Goal: Check status: Check status

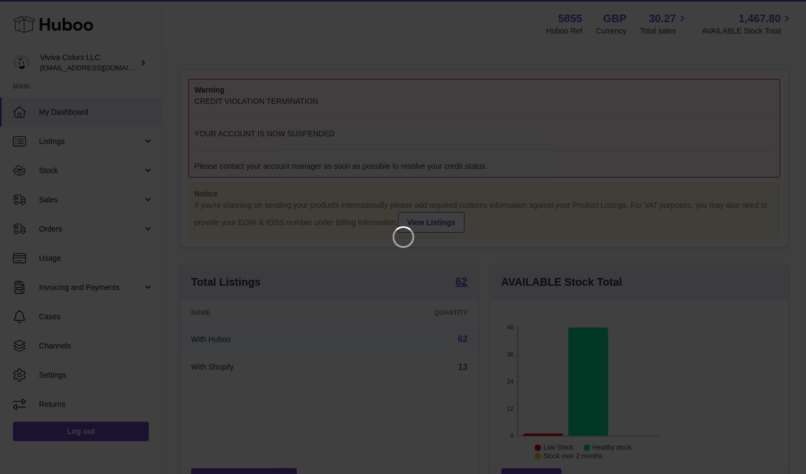
scroll to position [169, 198]
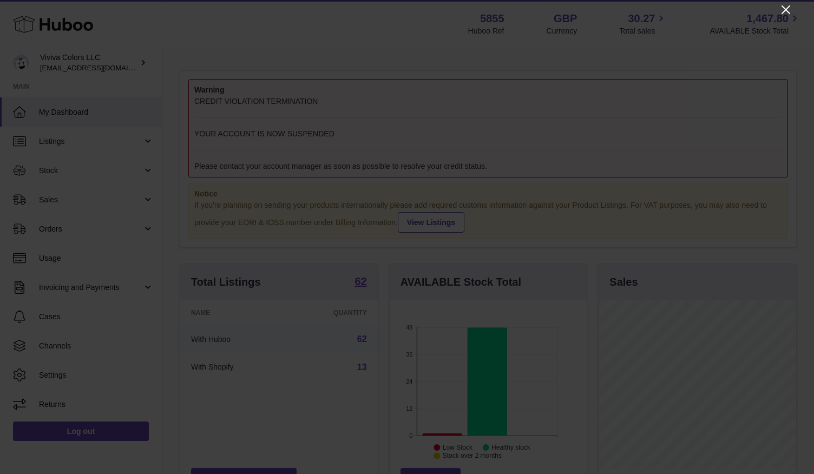
click at [788, 16] on icon "Close" at bounding box center [786, 9] width 13 height 13
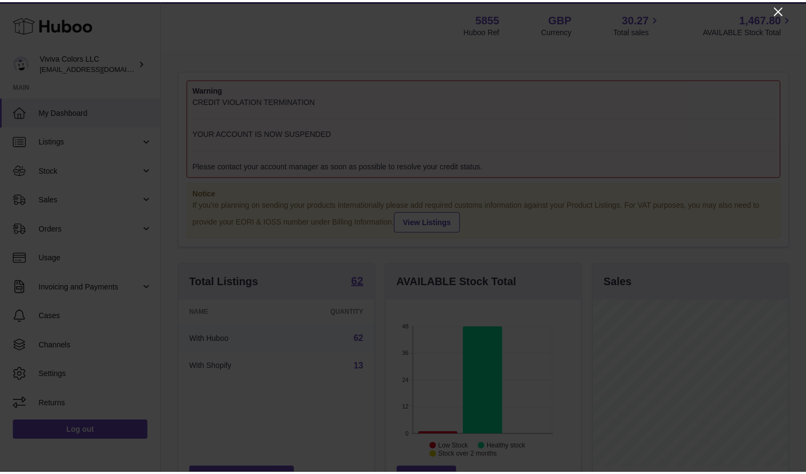
scroll to position [541181, 541155]
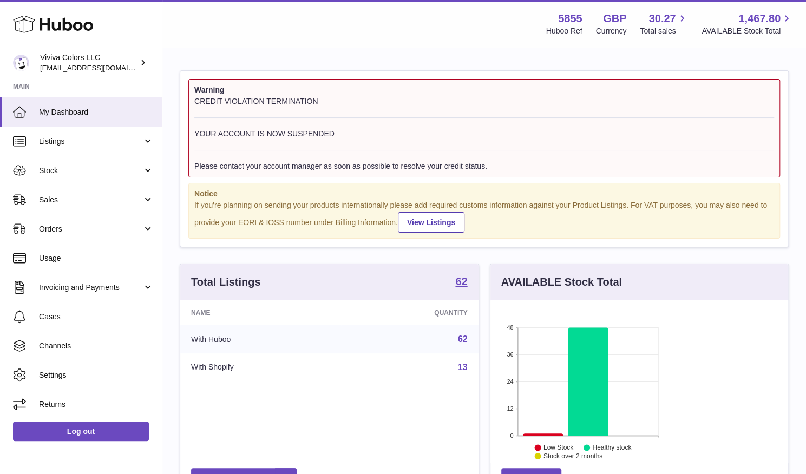
scroll to position [169, 195]
click at [96, 231] on span "Orders" at bounding box center [90, 229] width 103 height 10
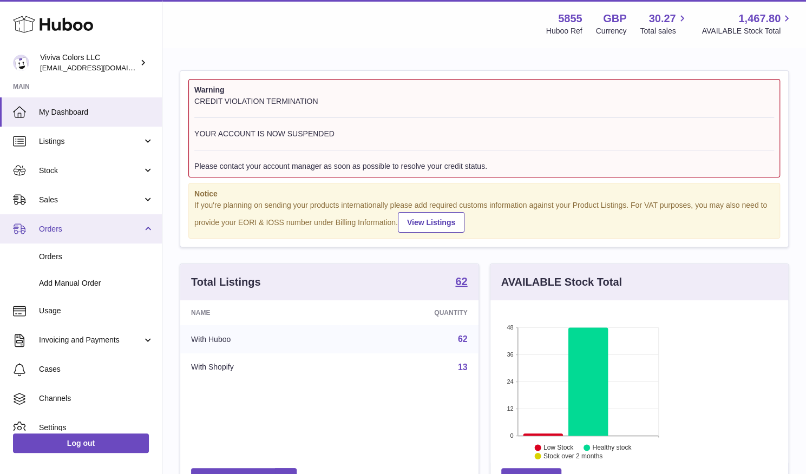
click at [96, 231] on span "Orders" at bounding box center [90, 229] width 103 height 10
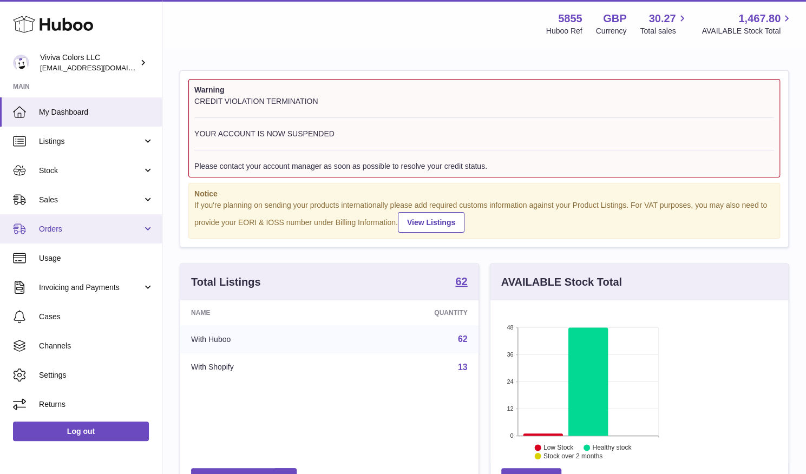
click at [93, 231] on span "Orders" at bounding box center [90, 229] width 103 height 10
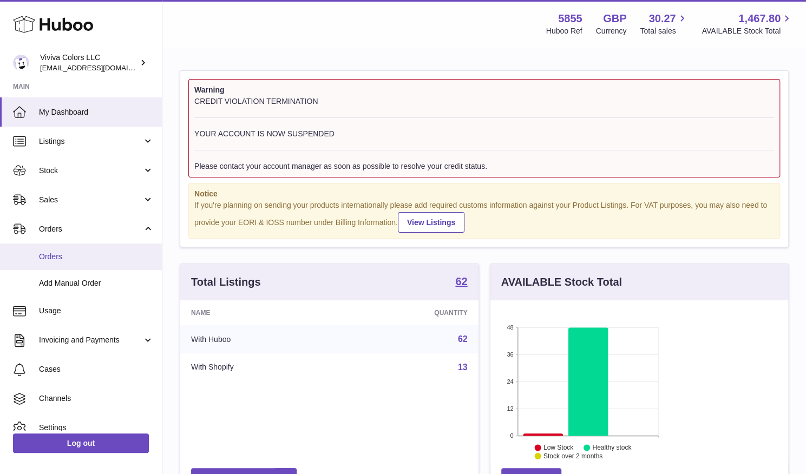
click at [86, 257] on span "Orders" at bounding box center [96, 257] width 115 height 10
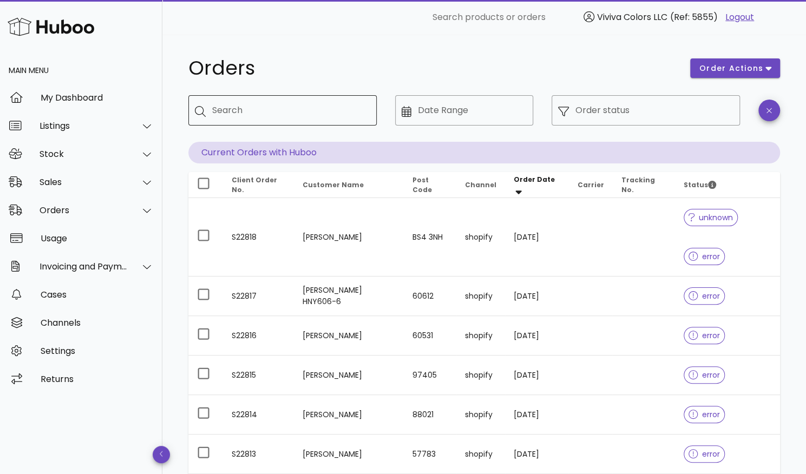
click at [279, 113] on input "Search" at bounding box center [290, 110] width 156 height 17
type input "********"
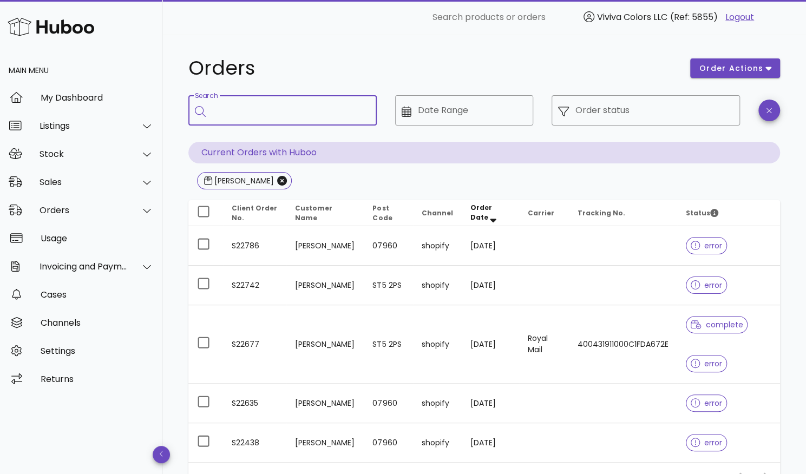
scroll to position [67, 0]
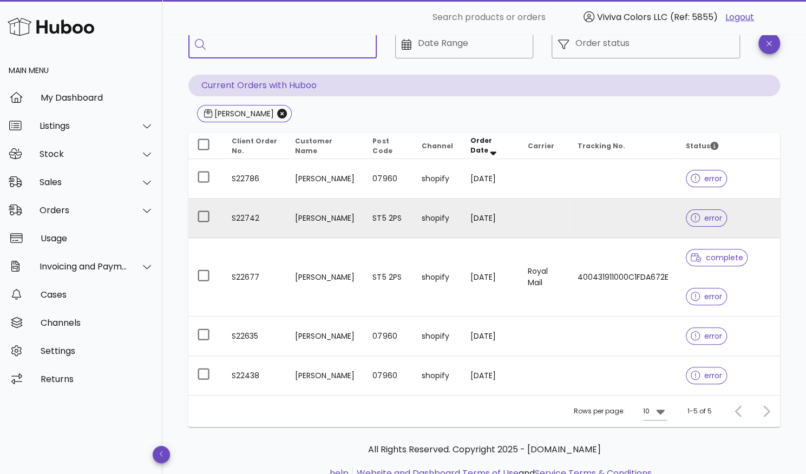
click at [303, 231] on td "Caroline Baggaley" at bounding box center [325, 219] width 78 height 40
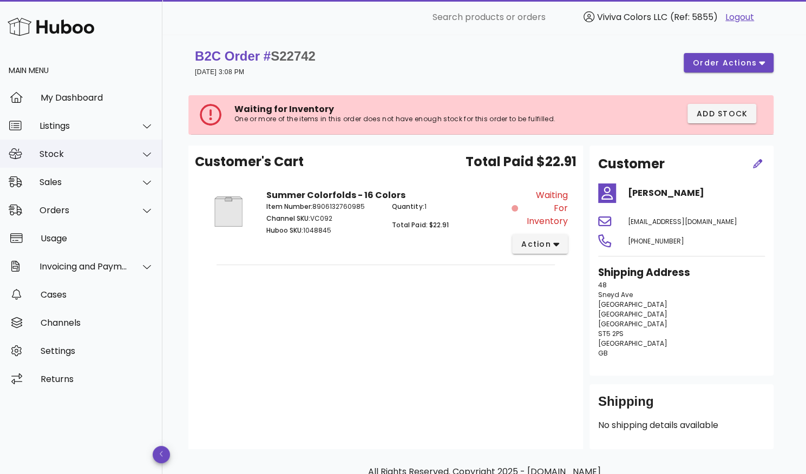
click at [77, 150] on div "Stock" at bounding box center [84, 154] width 88 height 10
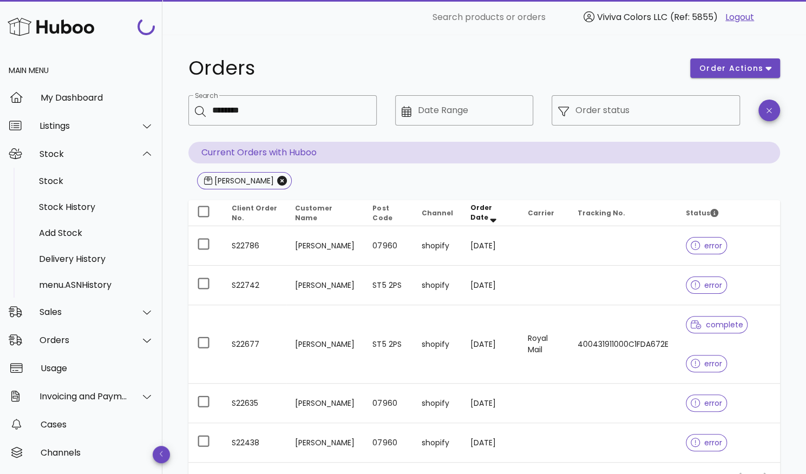
scroll to position [67, 0]
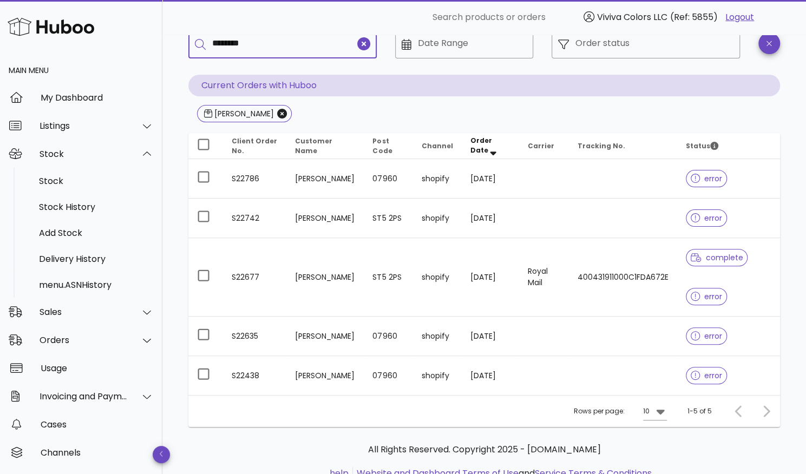
drag, startPoint x: 273, startPoint y: 49, endPoint x: 191, endPoint y: 44, distance: 81.9
click at [191, 44] on div "​ Search ********" at bounding box center [282, 43] width 188 height 30
type input "*****"
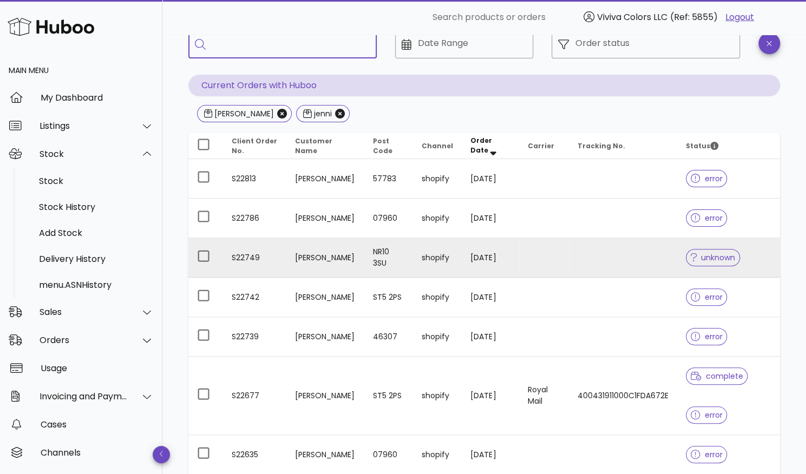
click at [246, 252] on td "S22749" at bounding box center [254, 258] width 63 height 40
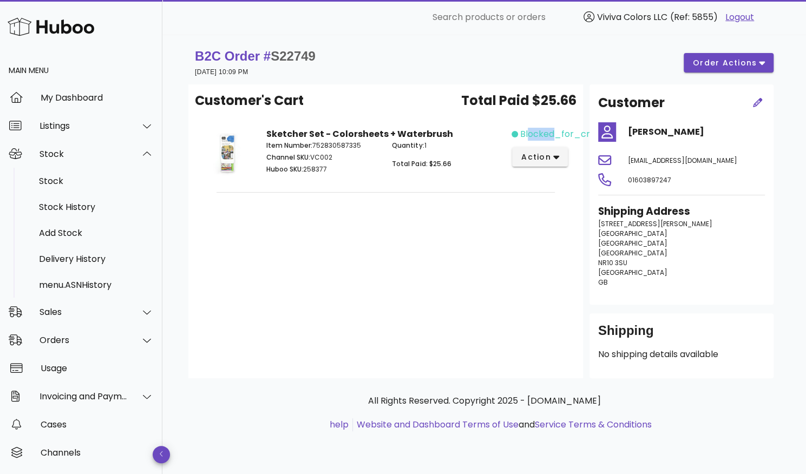
drag, startPoint x: 526, startPoint y: 133, endPoint x: 547, endPoint y: 131, distance: 21.2
click at [547, 131] on span "blocked_for_credit" at bounding box center [563, 134] width 86 height 13
click at [456, 233] on div "Customer's Cart Total Paid $25.66 Sketcher Set - Colorsheets + Waterbrush Item …" at bounding box center [385, 231] width 395 height 294
click at [533, 163] on button "action" at bounding box center [540, 156] width 56 height 19
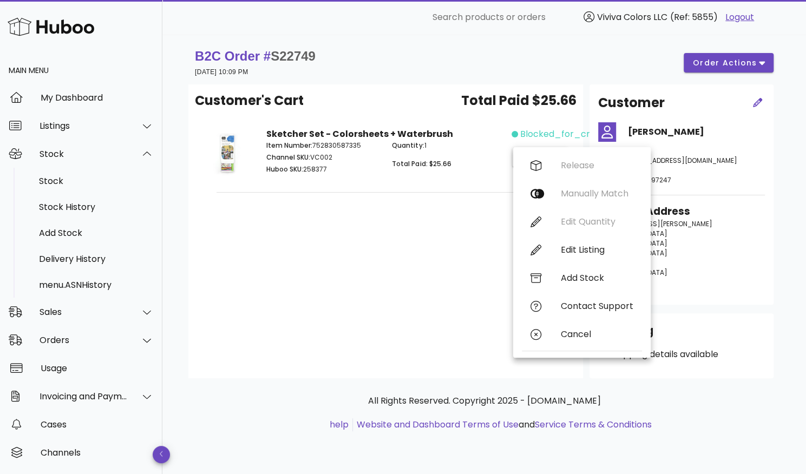
click at [464, 280] on div "Customer's Cart Total Paid $25.66 Sketcher Set - Colorsheets + Waterbrush Item …" at bounding box center [385, 231] width 395 height 294
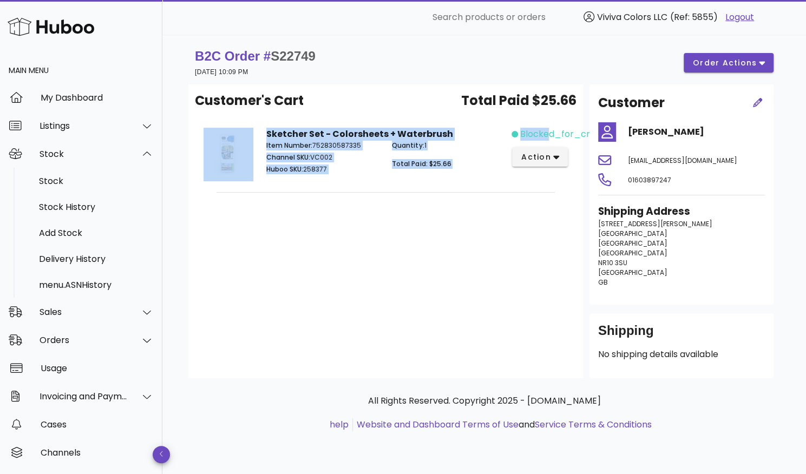
drag, startPoint x: 541, startPoint y: 132, endPoint x: 528, endPoint y: 141, distance: 15.8
click at [528, 141] on div "blocked_for_credit action" at bounding box center [543, 154] width 63 height 67
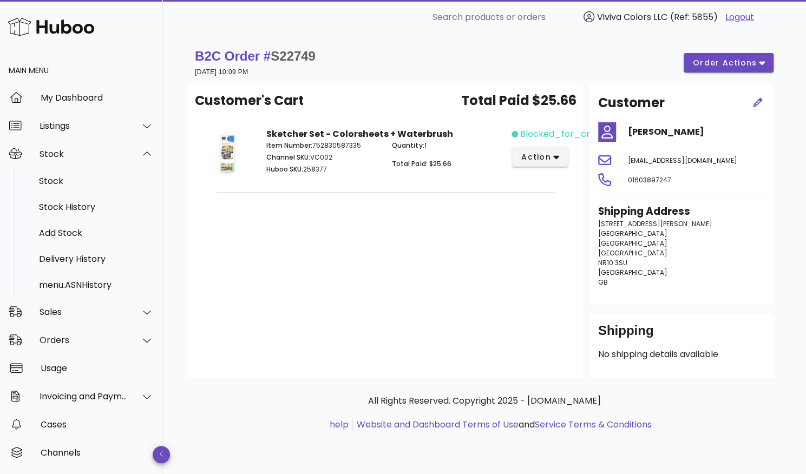
click at [450, 269] on div "Customer's Cart Total Paid $25.66 Sketcher Set - Colorsheets + Waterbrush Item …" at bounding box center [385, 231] width 395 height 294
click at [161, 455] on icon "button" at bounding box center [162, 454] width 4 height 7
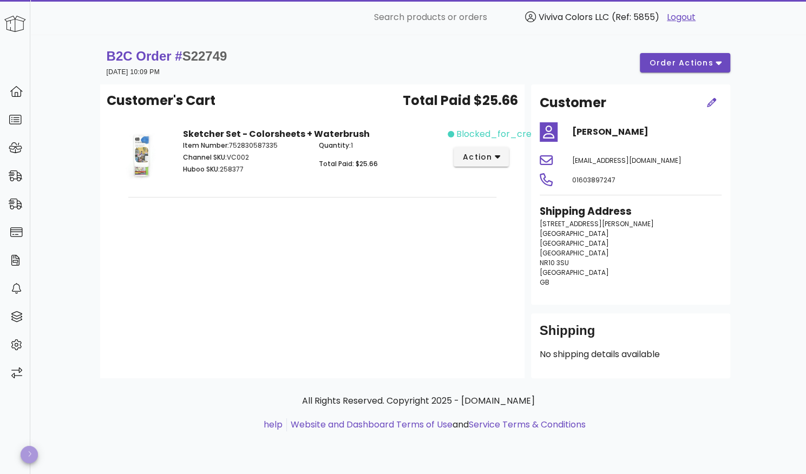
click at [25, 456] on span "button" at bounding box center [29, 454] width 17 height 9
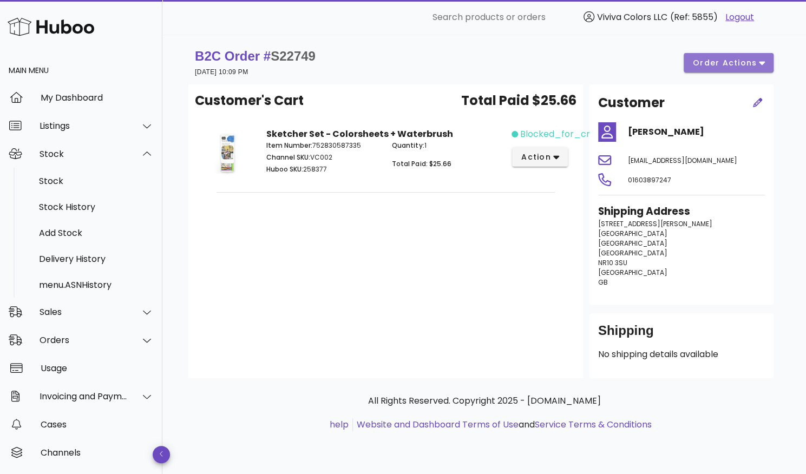
click at [734, 67] on span "order actions" at bounding box center [724, 62] width 65 height 11
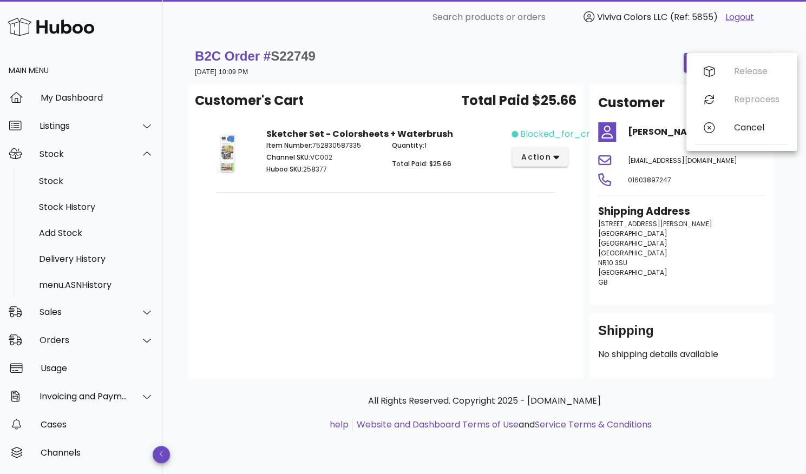
click at [615, 79] on div "B2C Order # S22749 30 August 2025 at 10:09 PM order actions" at bounding box center [484, 62] width 592 height 43
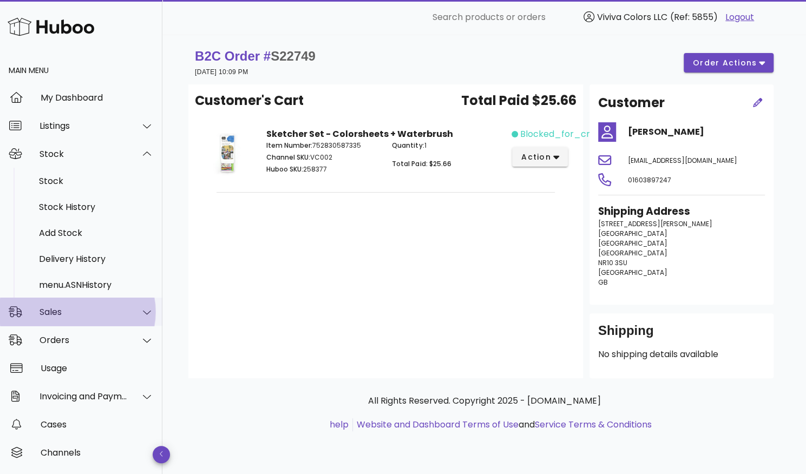
click at [76, 320] on div "Sales" at bounding box center [81, 312] width 162 height 28
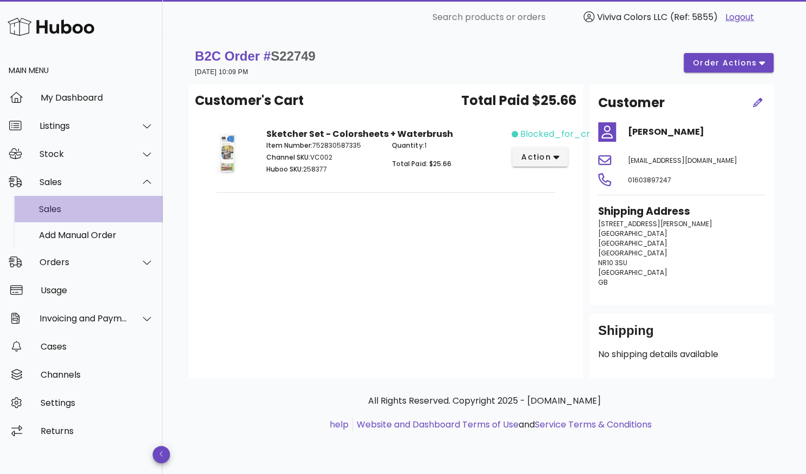
click at [86, 219] on div "Sales" at bounding box center [96, 209] width 115 height 23
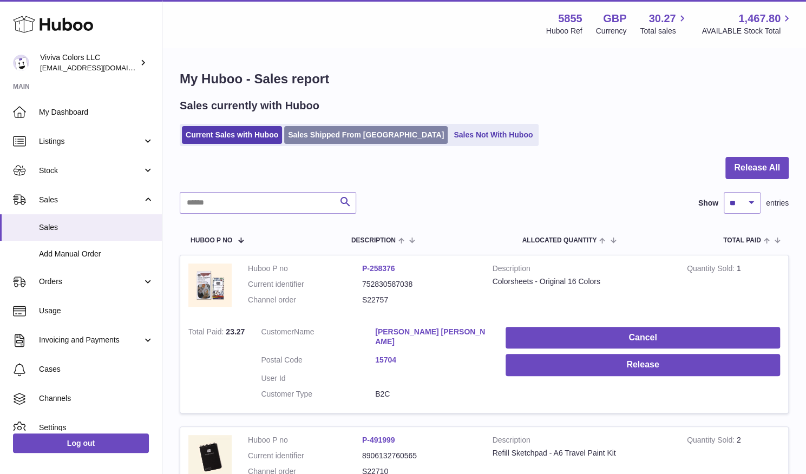
click at [361, 130] on link "Sales Shipped From [GEOGRAPHIC_DATA]" at bounding box center [365, 135] width 163 height 18
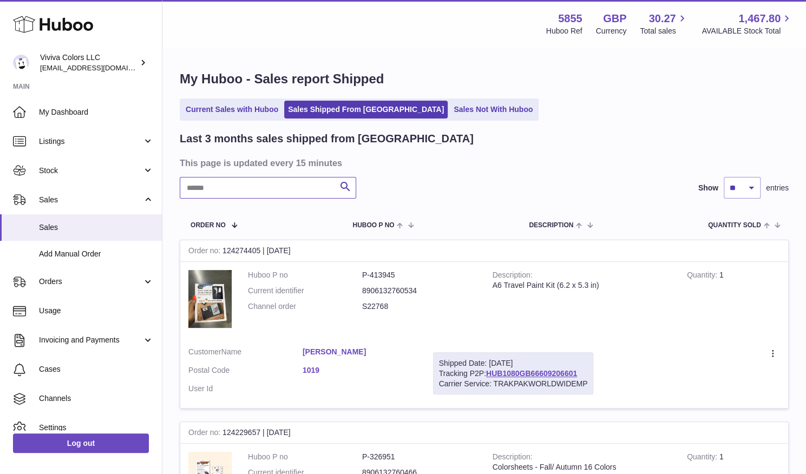
click at [259, 187] on input "text" at bounding box center [268, 188] width 176 height 22
paste input "**********"
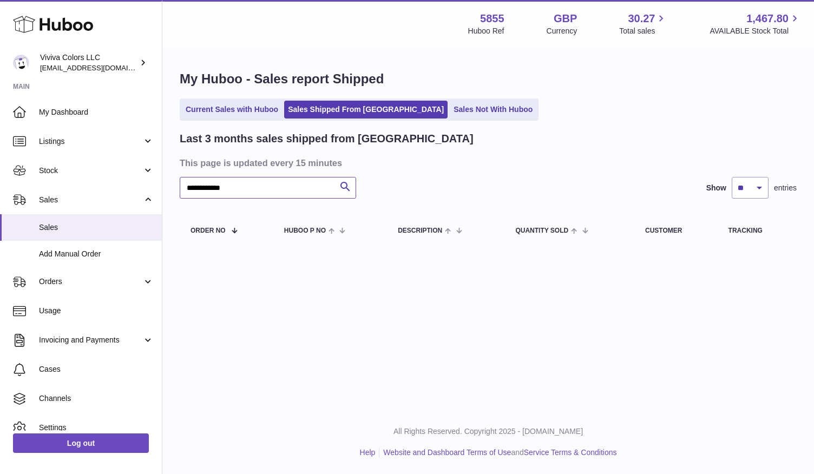
type input "**********"
click at [91, 112] on span "My Dashboard" at bounding box center [96, 112] width 115 height 10
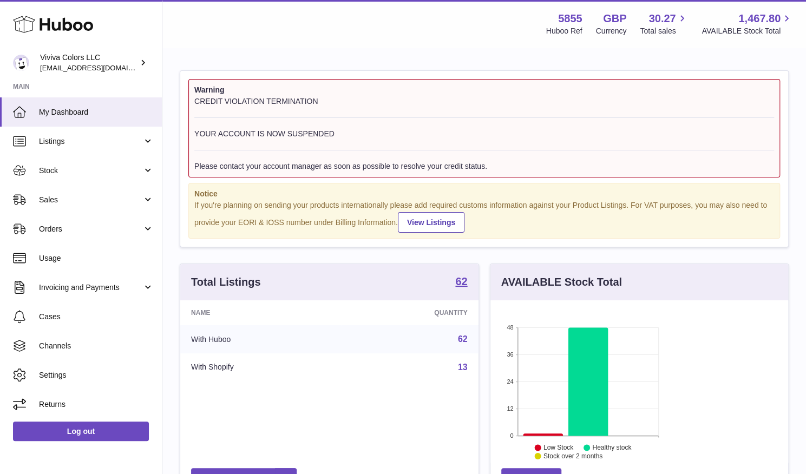
scroll to position [169, 195]
click at [99, 201] on span "Sales" at bounding box center [90, 200] width 103 height 10
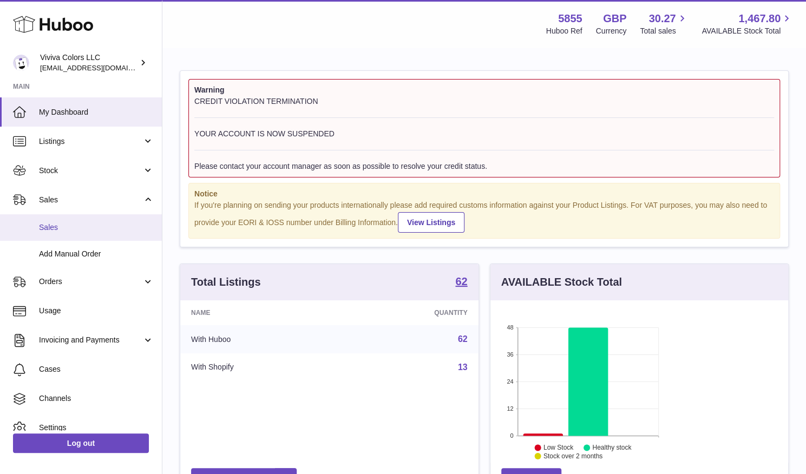
click at [93, 232] on span "Sales" at bounding box center [96, 227] width 115 height 10
